Goal: Find specific page/section: Find specific page/section

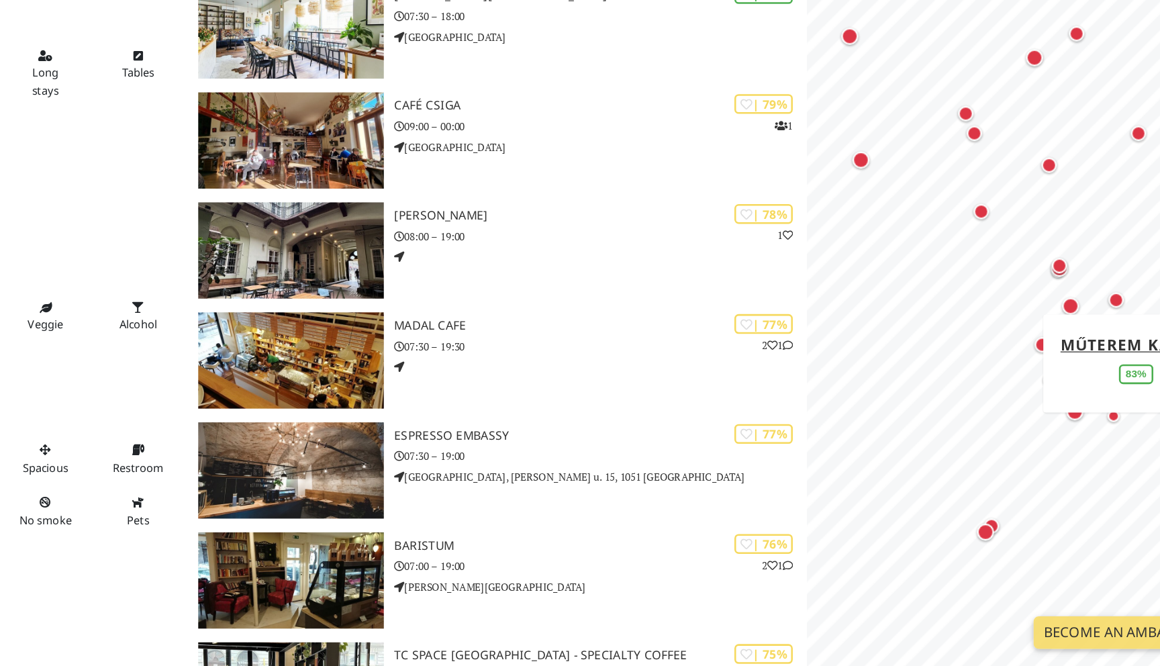
scroll to position [822, 0]
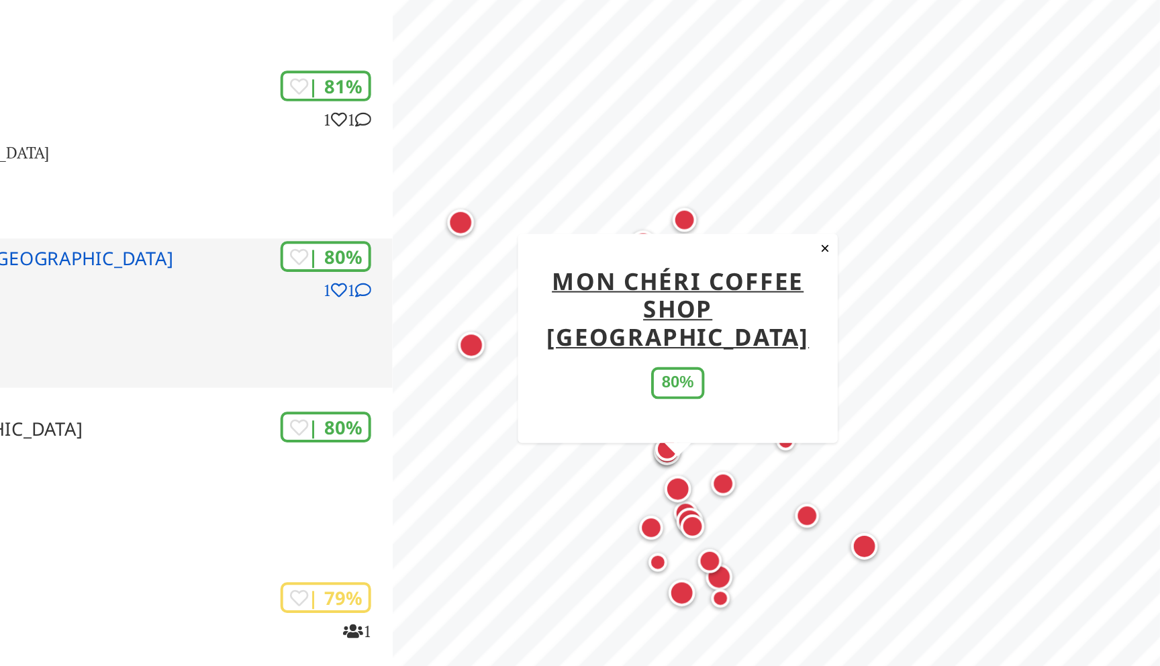
scroll to position [656, 0]
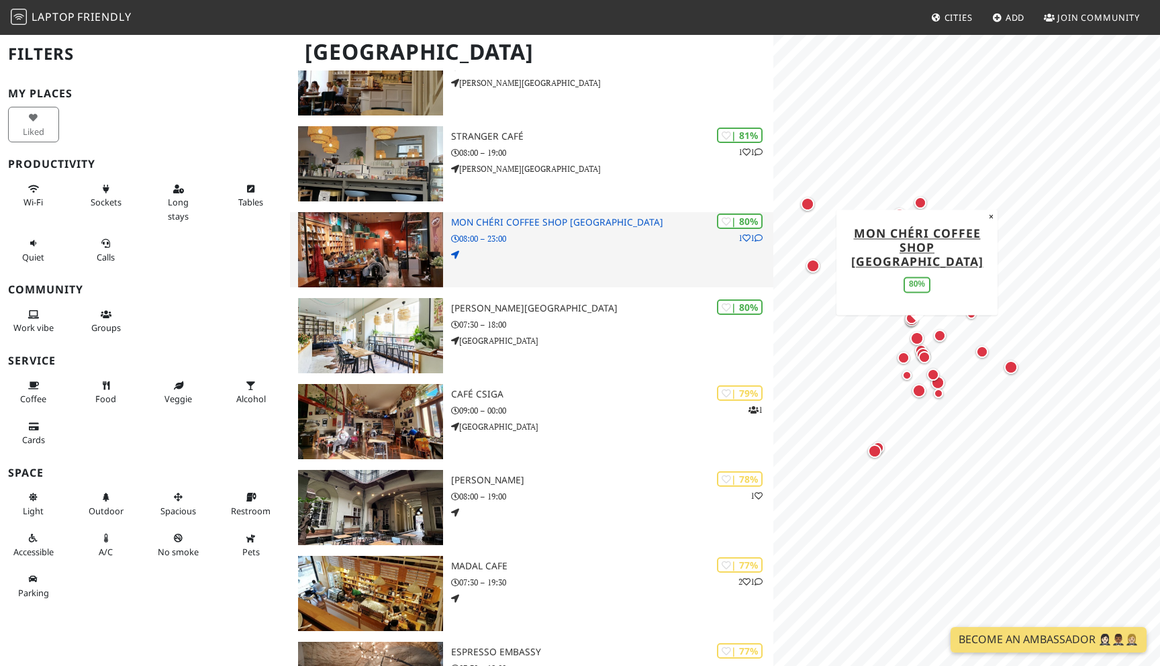
click at [376, 244] on img at bounding box center [370, 249] width 145 height 75
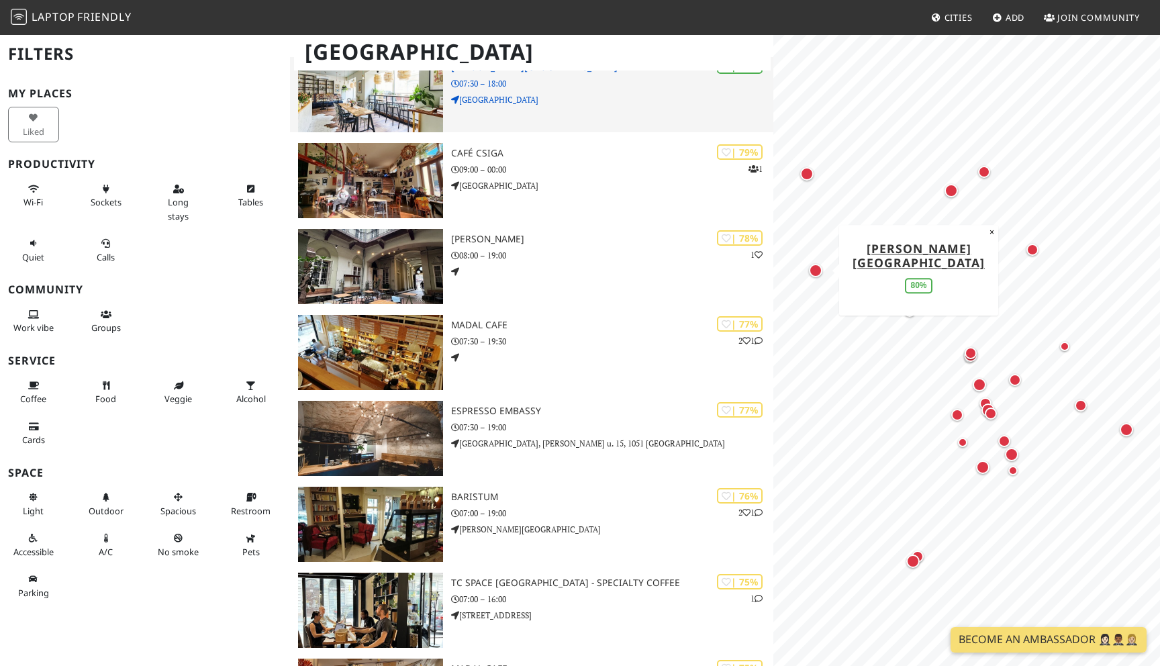
scroll to position [904, 0]
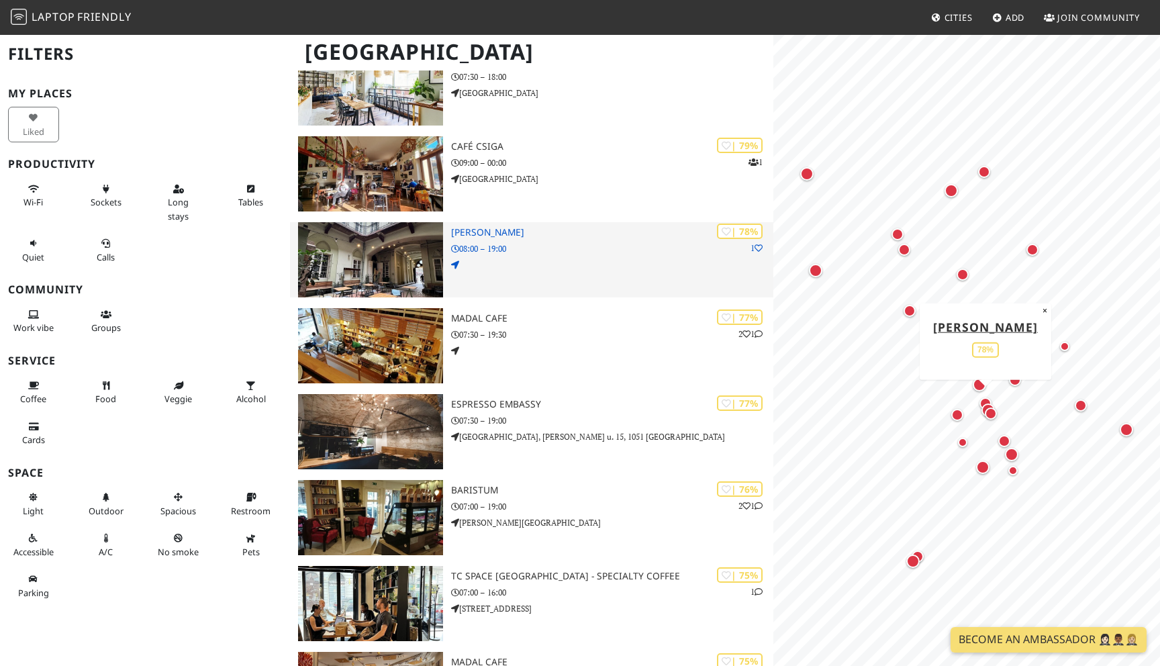
click at [359, 267] on img at bounding box center [370, 259] width 145 height 75
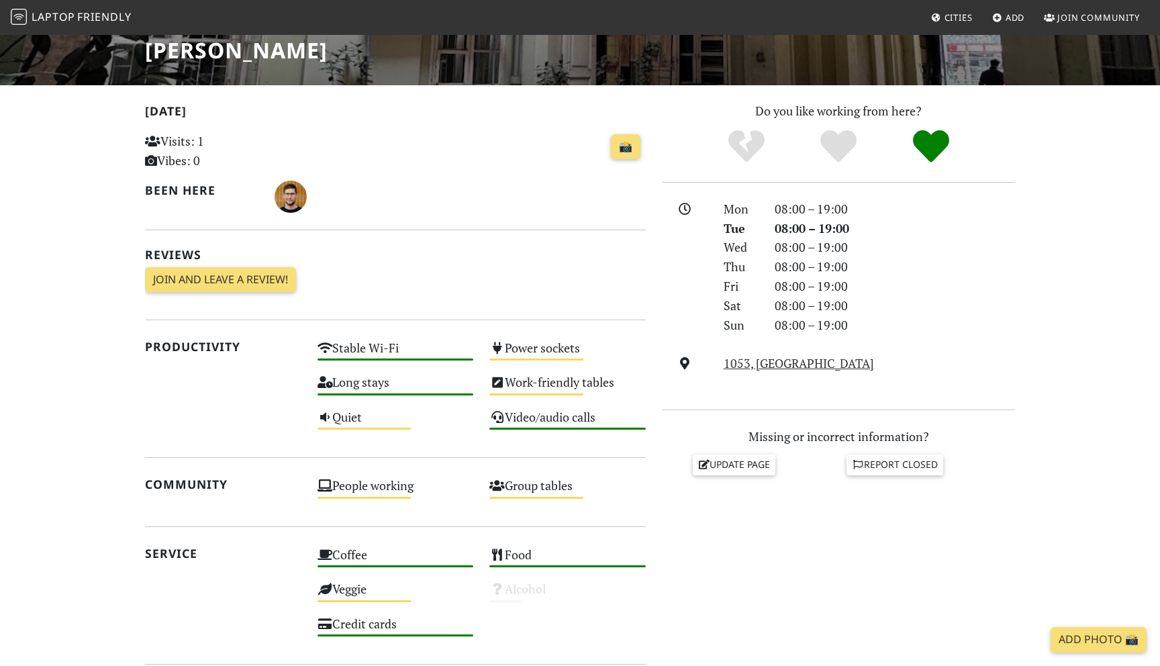
scroll to position [134, 0]
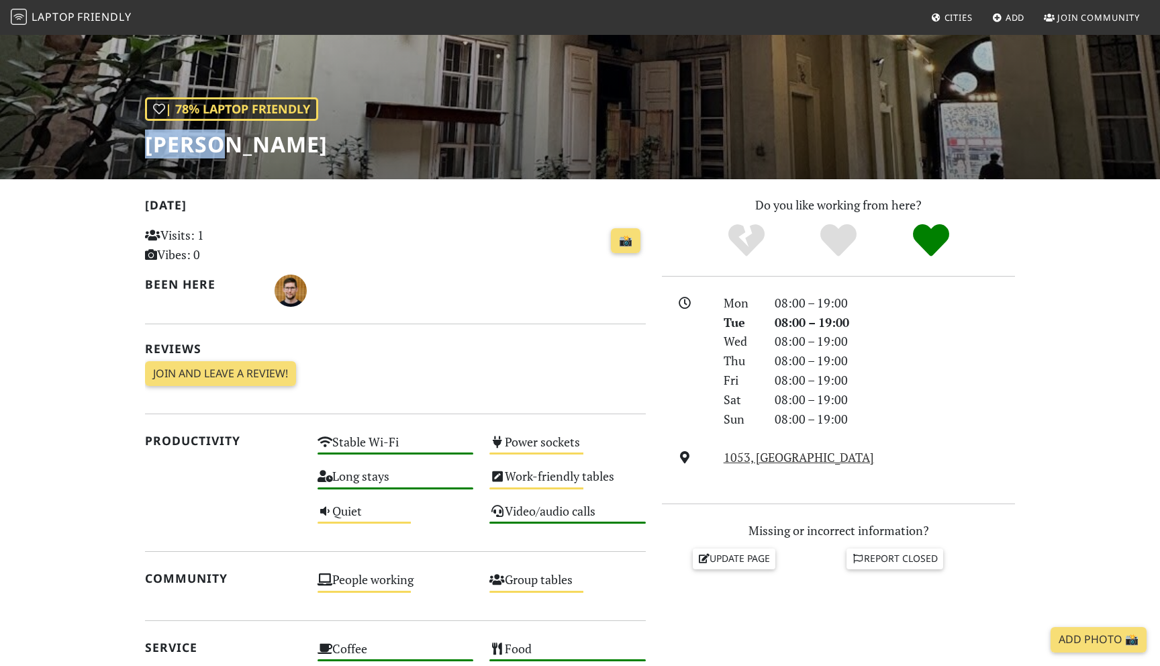
drag, startPoint x: 145, startPoint y: 152, endPoint x: 237, endPoint y: 152, distance: 92.0
click at [237, 152] on h1 "[PERSON_NAME]" at bounding box center [236, 145] width 183 height 26
copy h1 "[PERSON_NAME]"
